Goal: Check status: Check status

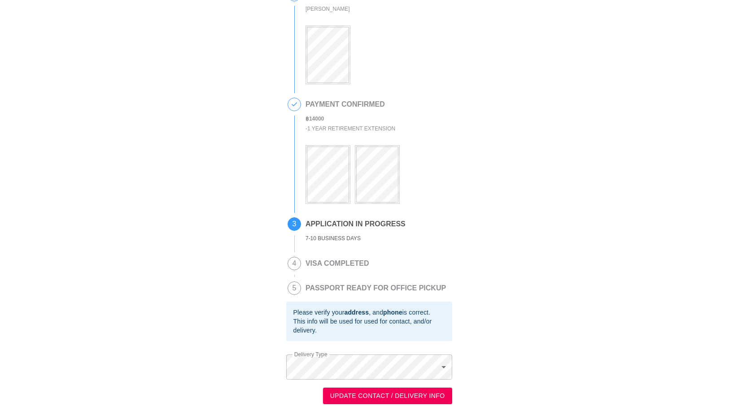
scroll to position [63, 0]
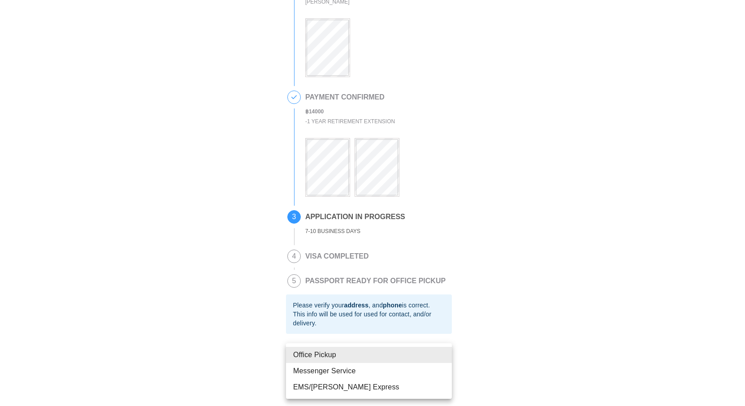
click at [444, 359] on body "This is a secure link , and your information is safe . 1 PASSPORT RECEIVED [PER…" at bounding box center [372, 174] width 745 height 463
click at [351, 387] on li "EMS/[PERSON_NAME] Express" at bounding box center [369, 387] width 166 height 16
type input "EMS/[PERSON_NAME] Express"
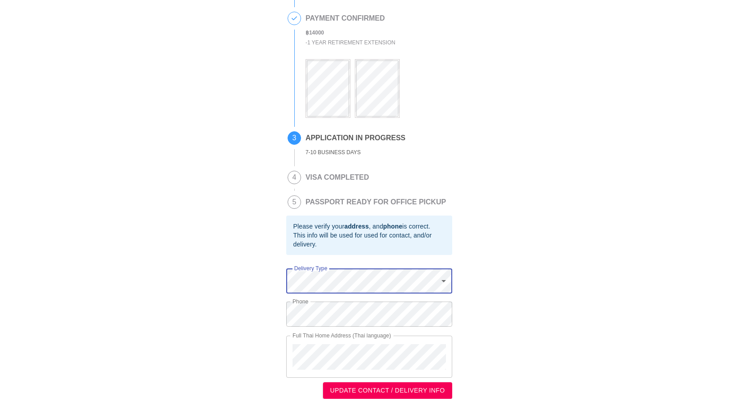
scroll to position [144, 0]
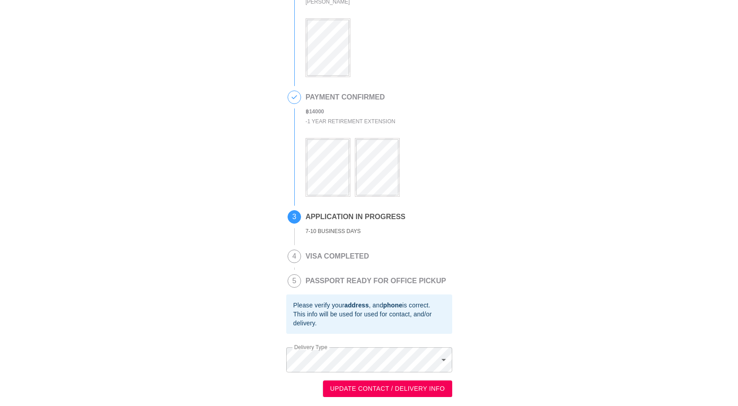
scroll to position [63, 0]
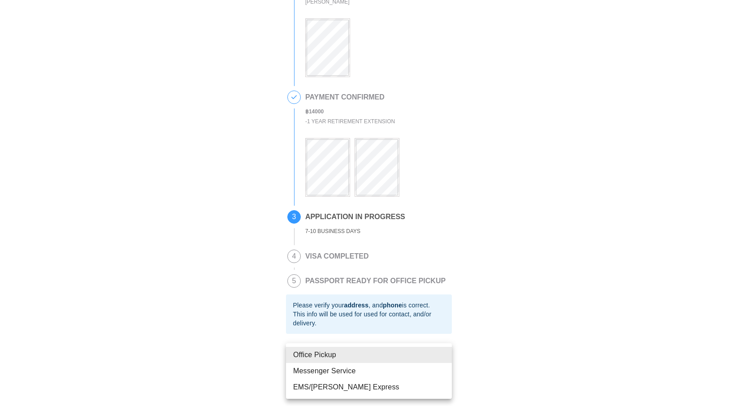
click at [445, 359] on body "This is a secure link , and your information is safe . 1 PASSPORT RECEIVED [PER…" at bounding box center [372, 174] width 745 height 463
click at [353, 388] on li "EMS/[PERSON_NAME] Express" at bounding box center [369, 387] width 166 height 16
type input "EMS/[PERSON_NAME] Express"
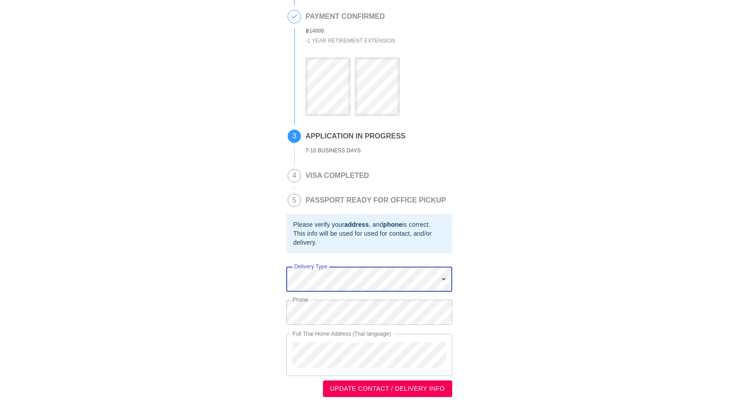
scroll to position [144, 0]
click at [532, 293] on div "This is a secure link , and your information is safe . 1 PASSPORT RECEIVED [PER…" at bounding box center [369, 135] width 720 height 526
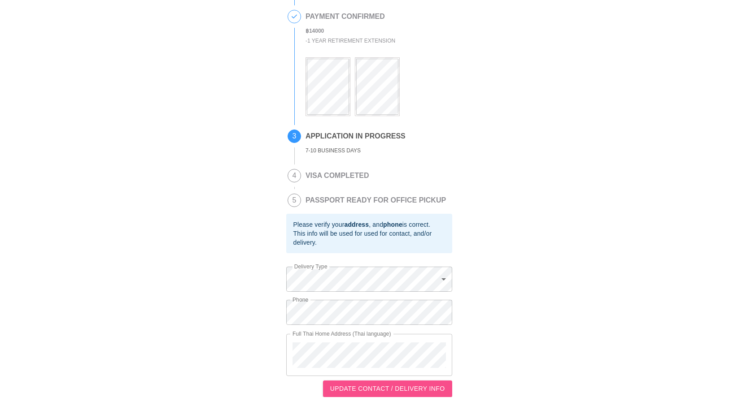
click at [427, 388] on span "UPDATE CONTACT / DELIVERY INFO" at bounding box center [387, 389] width 115 height 11
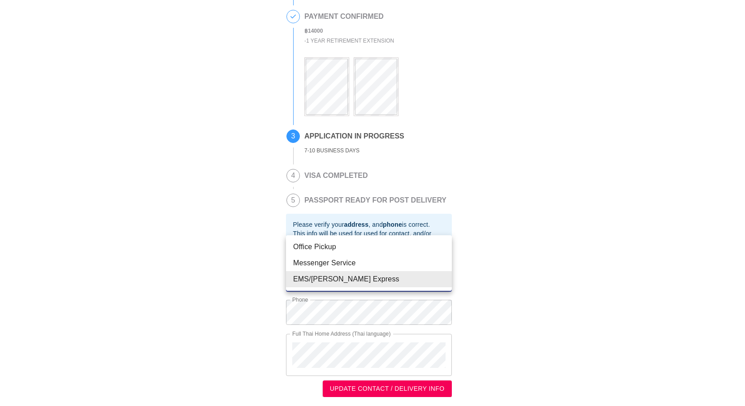
click at [445, 278] on body "This is a secure link , and your information is safe . 1 PASSPORT RECEIVED [PER…" at bounding box center [372, 135] width 745 height 544
click at [331, 246] on li "Office Pickup" at bounding box center [369, 247] width 166 height 16
type input "Office Pickup"
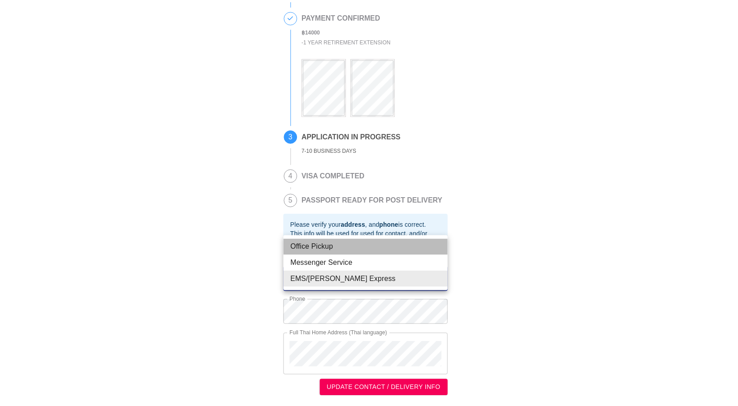
scroll to position [63, 0]
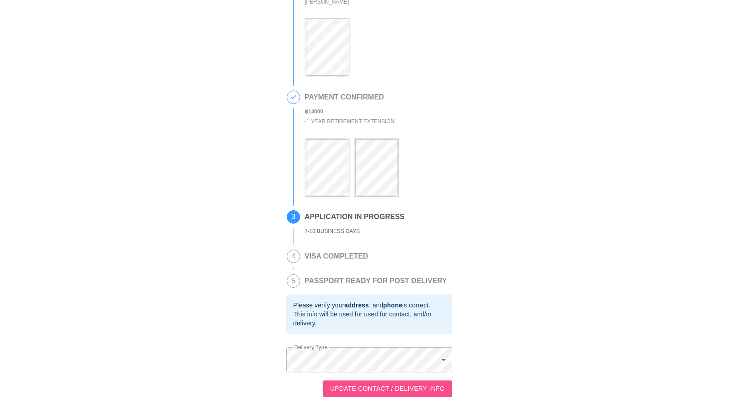
click at [415, 387] on span "UPDATE CONTACT / DELIVERY INFO" at bounding box center [387, 389] width 115 height 11
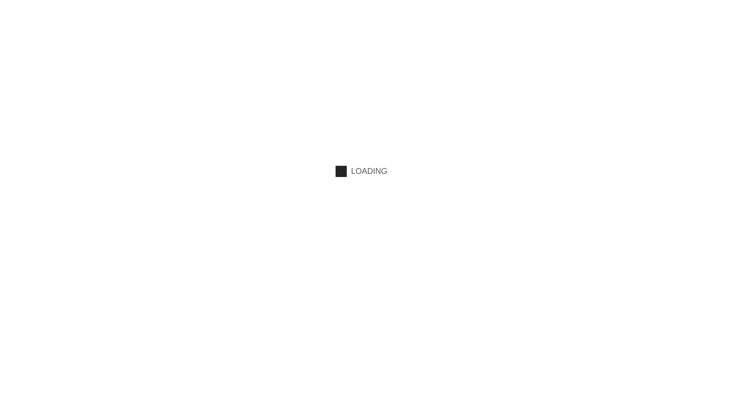
scroll to position [0, 0]
